Goal: Information Seeking & Learning: Check status

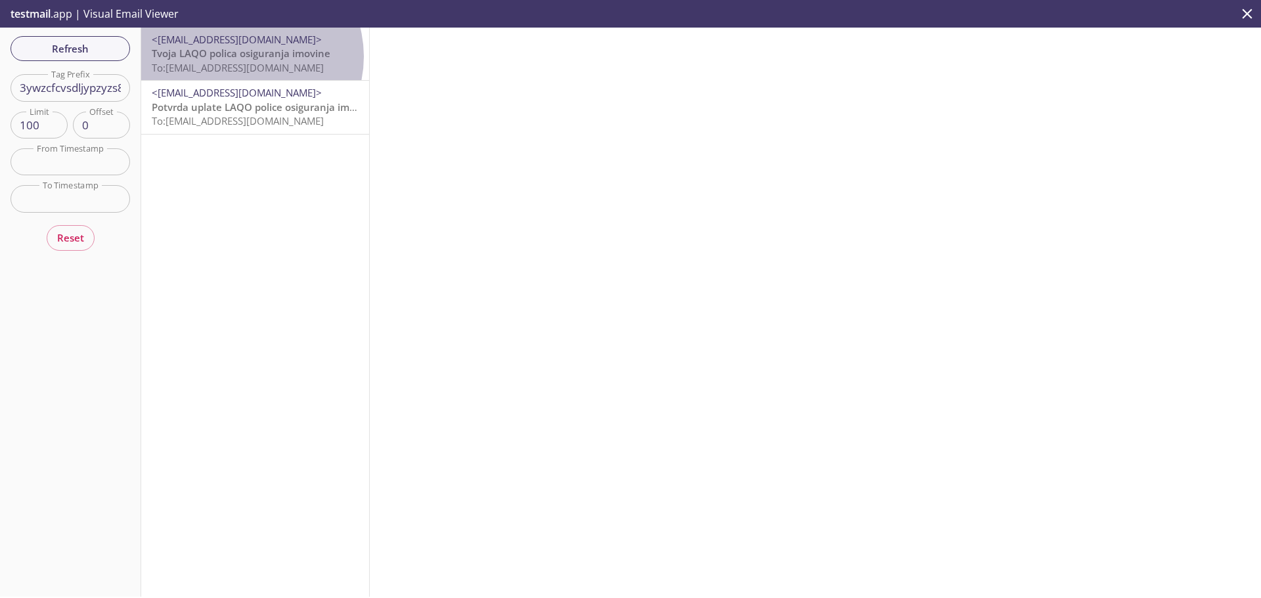
click at [247, 56] on span "Tvoja LAQO polica osiguranja imovine" at bounding box center [241, 53] width 179 height 13
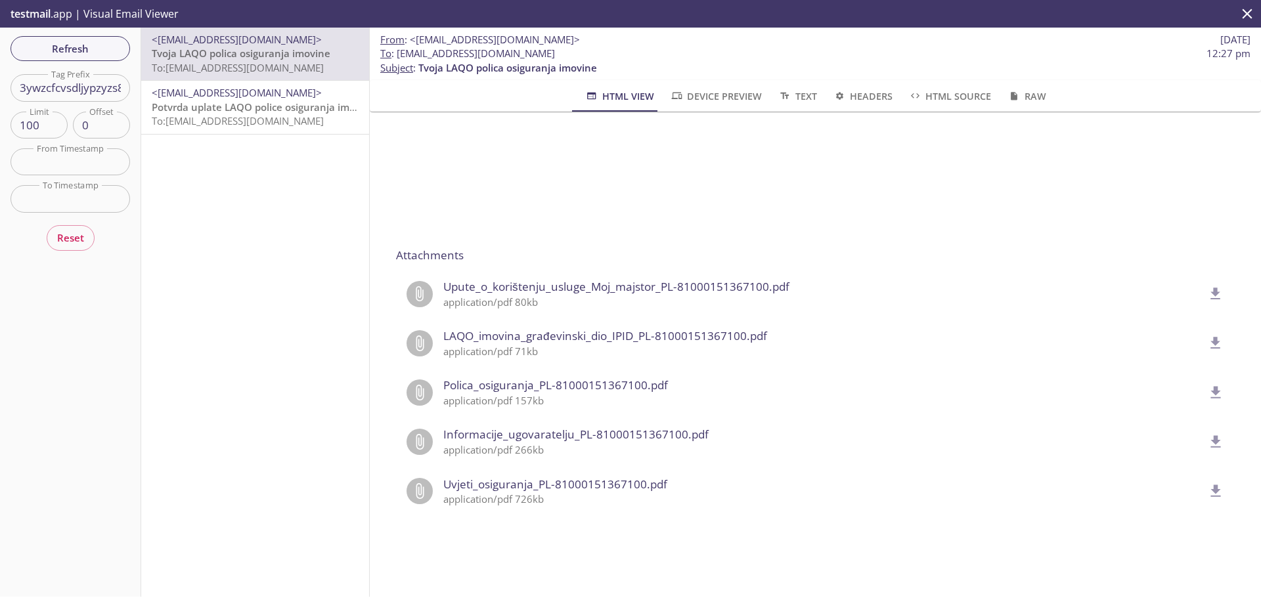
click at [217, 115] on span "To: [EMAIL_ADDRESS][DOMAIN_NAME]" at bounding box center [238, 120] width 172 height 13
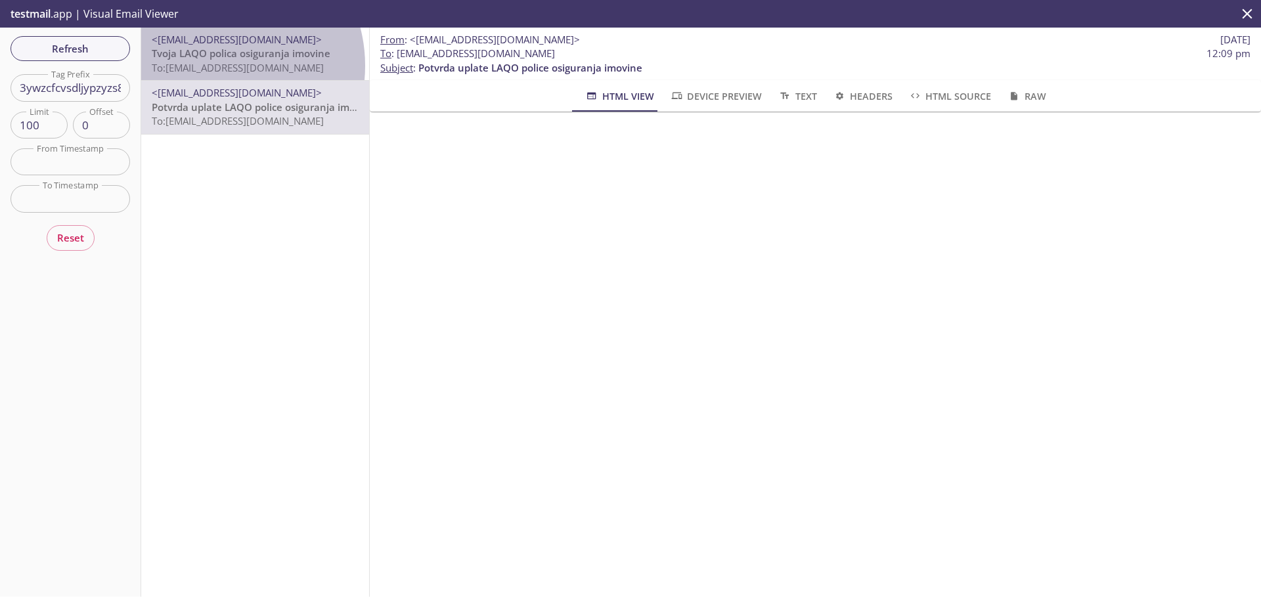
click at [215, 66] on span "To: [EMAIL_ADDRESS][DOMAIN_NAME]" at bounding box center [238, 67] width 172 height 13
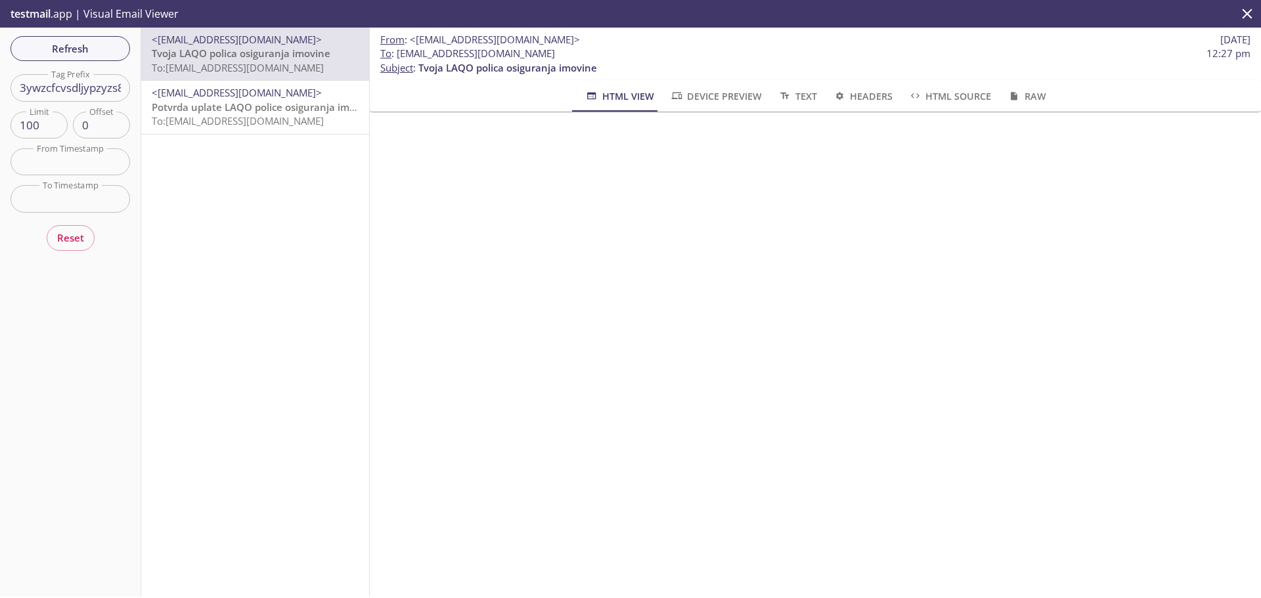
click at [74, 85] on input "3ywzcfcvsdljypzyzs8sfxyx" at bounding box center [71, 87] width 120 height 27
click at [82, 47] on span "Refresh" at bounding box center [70, 48] width 99 height 17
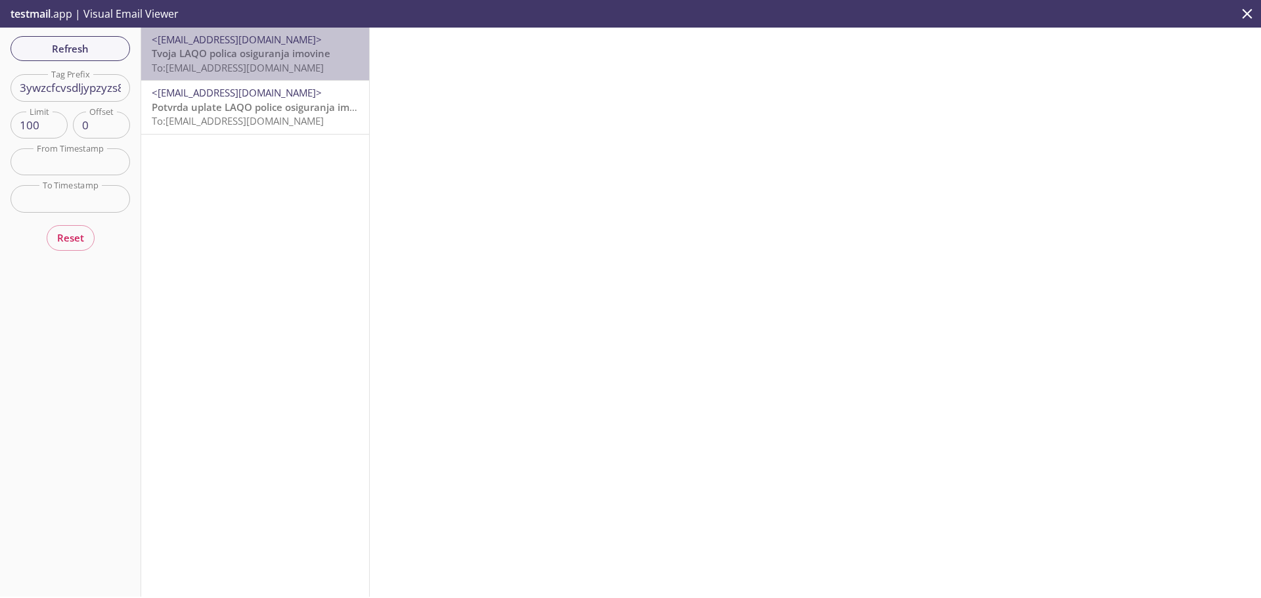
click at [311, 70] on span "To: [EMAIL_ADDRESS][DOMAIN_NAME]" at bounding box center [238, 67] width 172 height 13
